Goal: Task Accomplishment & Management: Manage account settings

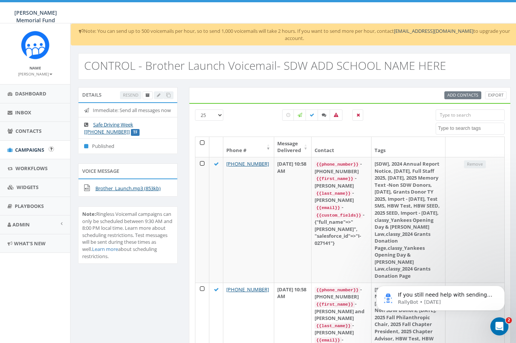
click at [28, 150] on span "Campaigns" at bounding box center [29, 149] width 29 height 7
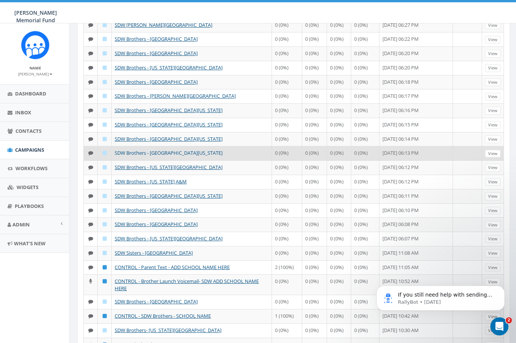
scroll to position [107, 1]
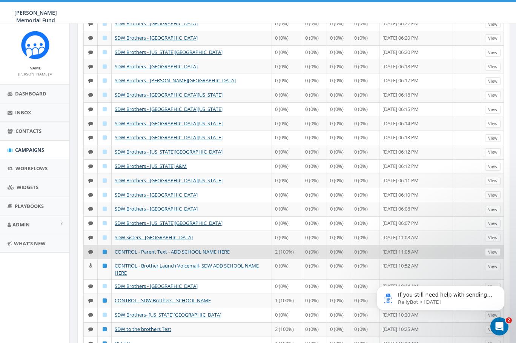
click at [161, 249] on link "CONTROL - Parent Text - ADD SCHOOL NAME HERE" at bounding box center [172, 251] width 115 height 7
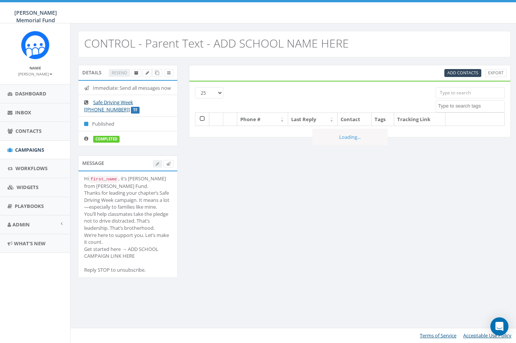
select select
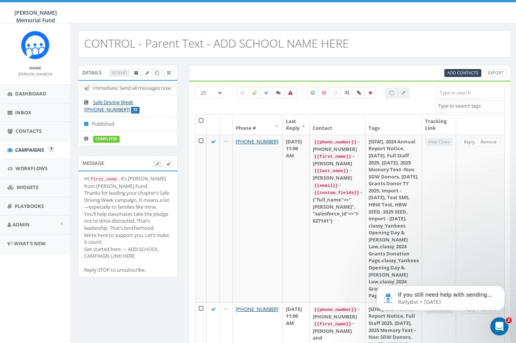
click at [27, 147] on span "Campaigns" at bounding box center [29, 149] width 29 height 7
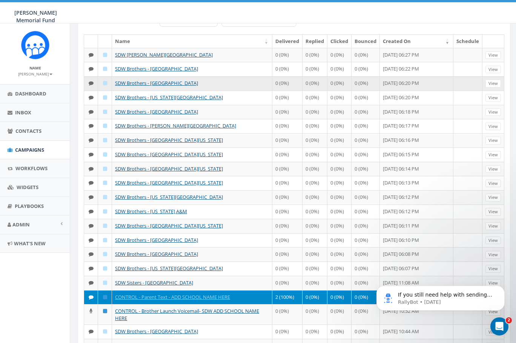
scroll to position [55, 1]
